Goal: Task Accomplishment & Management: Use online tool/utility

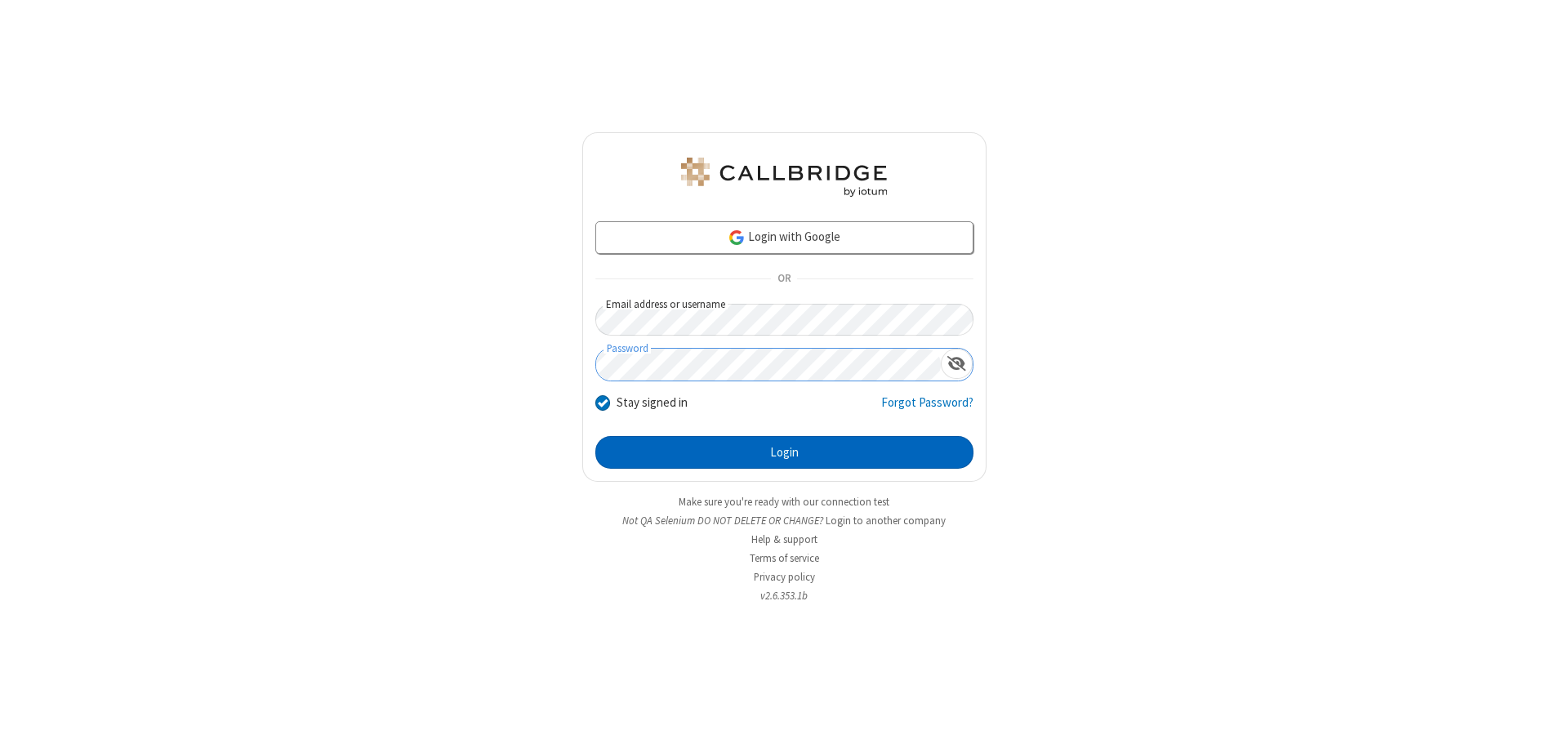
click at [784, 453] on button "Login" at bounding box center [784, 452] width 378 height 32
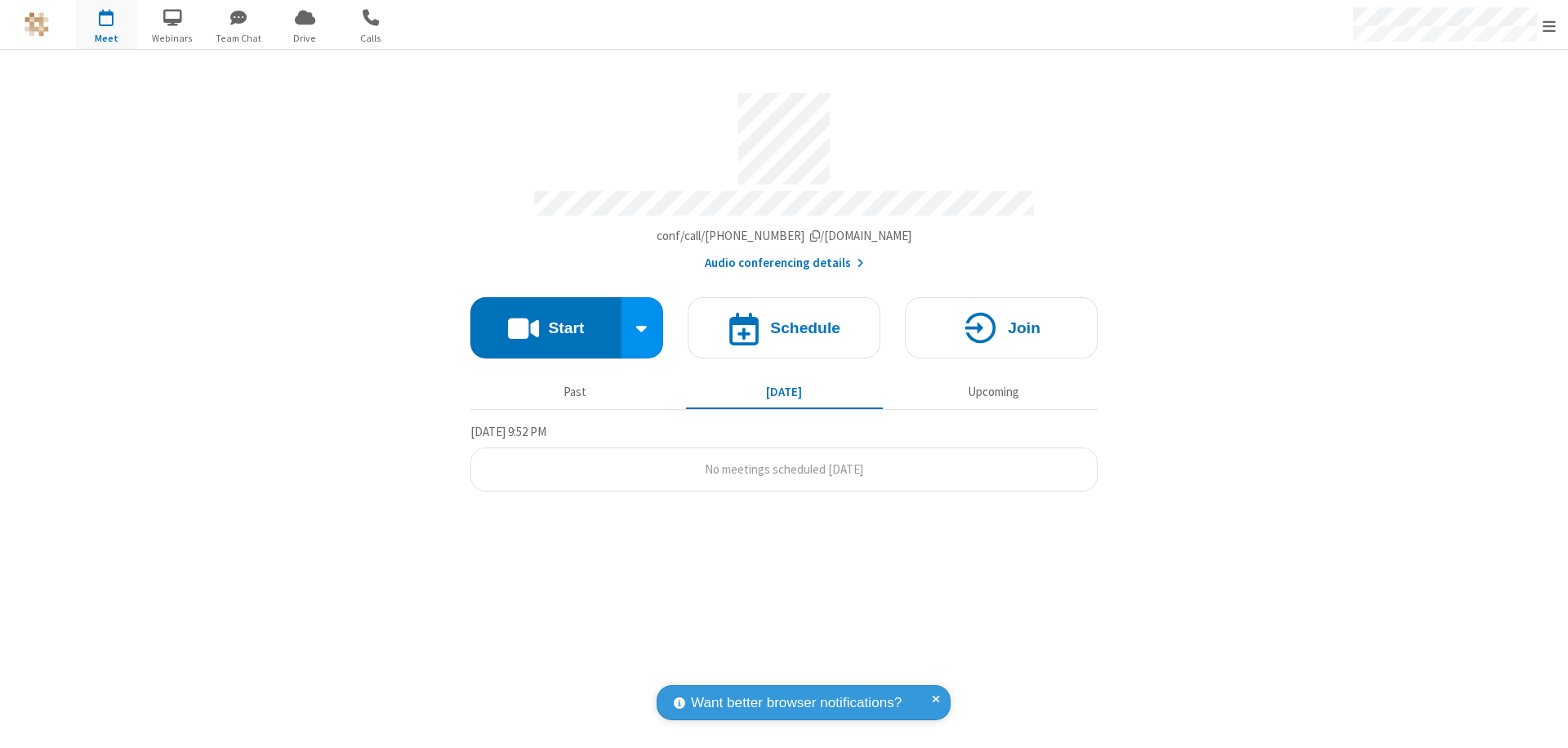
click at [546, 320] on button "Start" at bounding box center [546, 328] width 151 height 61
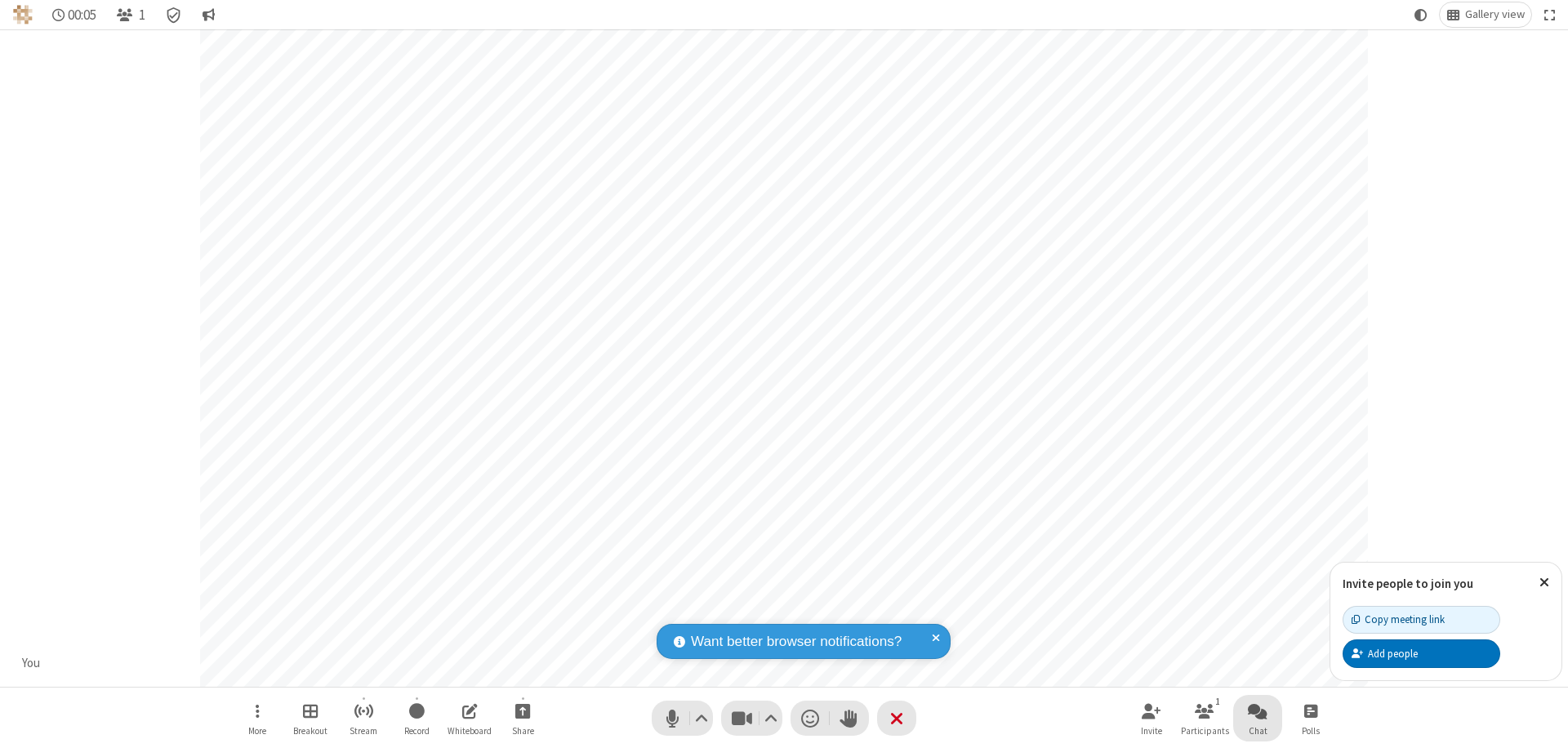
click at [1258, 711] on span "Open chat" at bounding box center [1258, 711] width 20 height 21
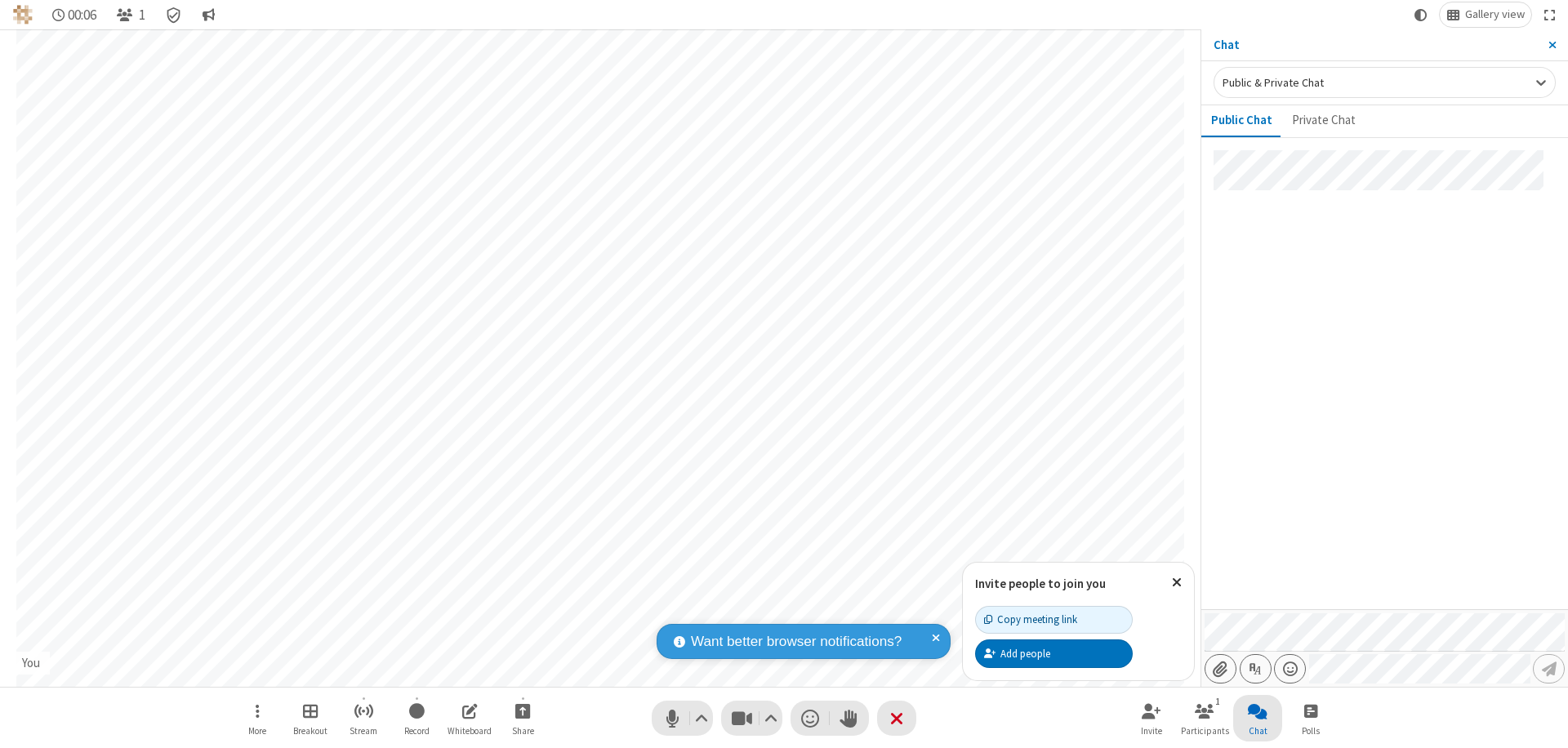
type input "C:\fakepath\doc_test.docx"
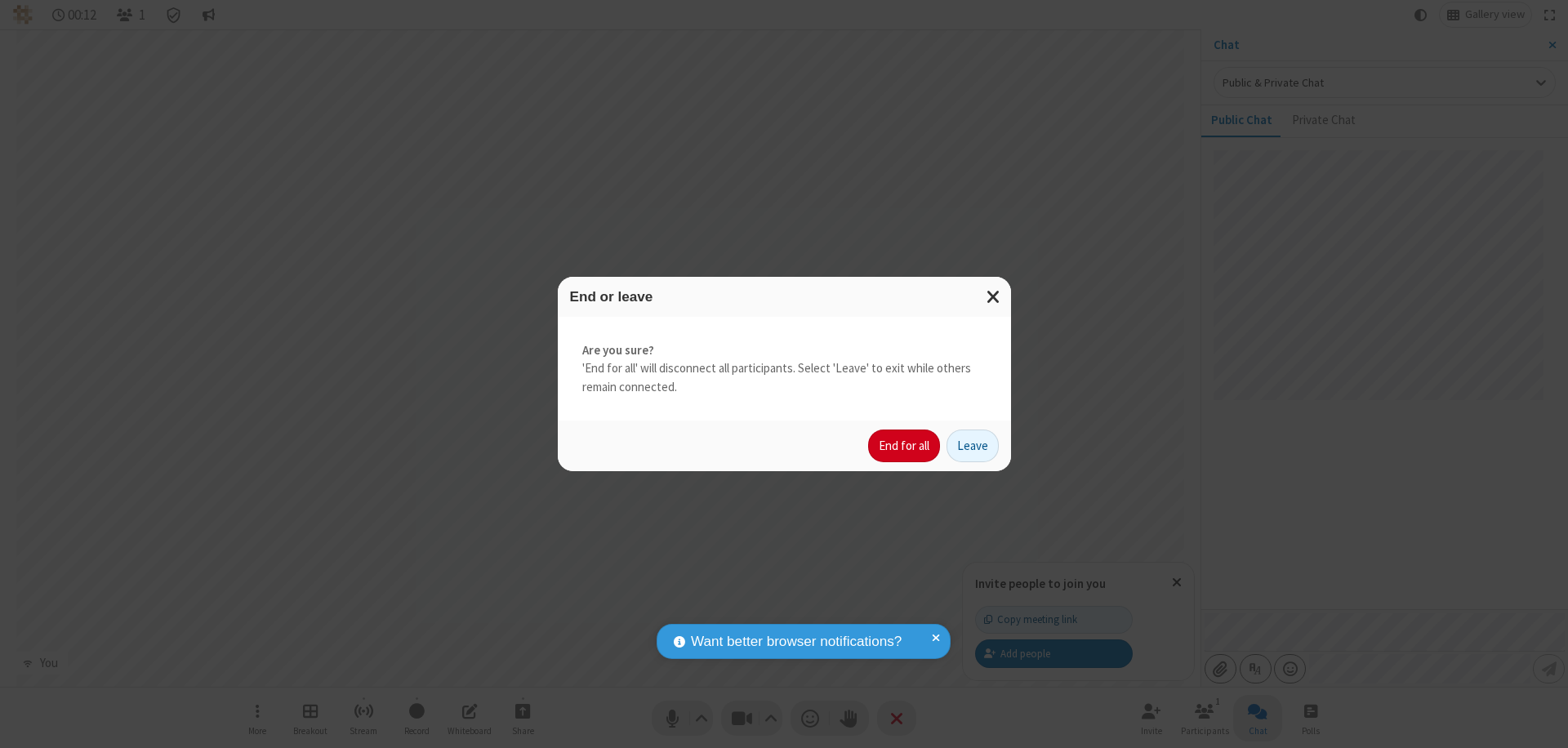
click at [905, 446] on button "End for all" at bounding box center [904, 445] width 72 height 32
